Goal: Information Seeking & Learning: Understand process/instructions

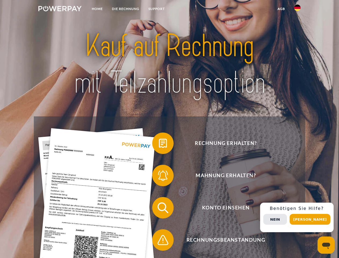
click at [60, 9] on img at bounding box center [59, 8] width 43 height 5
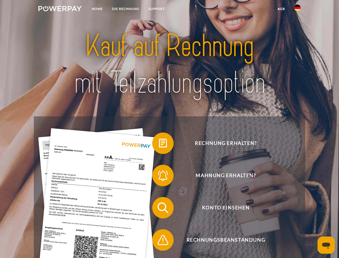
click at [297, 9] on img at bounding box center [297, 8] width 6 height 6
click at [281, 9] on link "agb" at bounding box center [281, 9] width 17 height 10
click at [159, 144] on span at bounding box center [154, 143] width 27 height 27
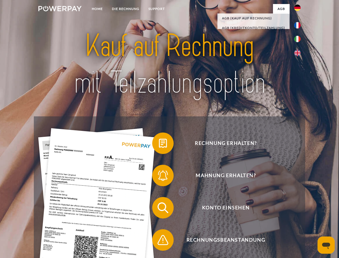
click at [159, 176] on span at bounding box center [154, 175] width 27 height 27
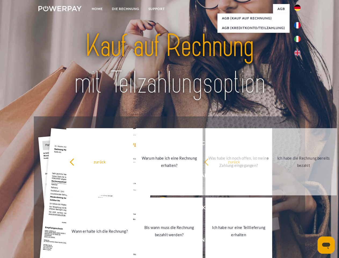
click at [159, 209] on link "Bis wann muss die Rechnung bezahlt werden?" at bounding box center [169, 230] width 67 height 67
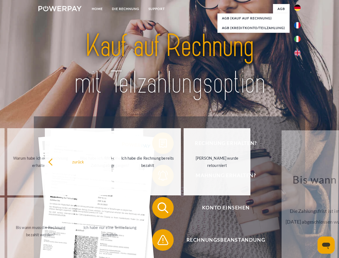
click at [159, 241] on span at bounding box center [154, 239] width 27 height 27
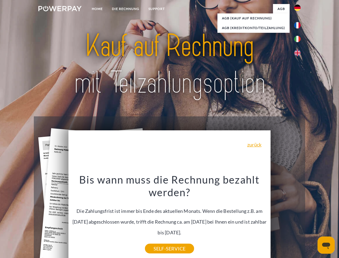
click at [299, 217] on div "Rechnung erhalten? Mahnung erhalten? Konto einsehen" at bounding box center [169, 223] width 271 height 215
click at [286, 218] on span "Konto einsehen" at bounding box center [226, 207] width 132 height 21
click at [312, 219] on header "Home DIE RECHNUNG SUPPORT" at bounding box center [169, 185] width 339 height 371
